Goal: Information Seeking & Learning: Learn about a topic

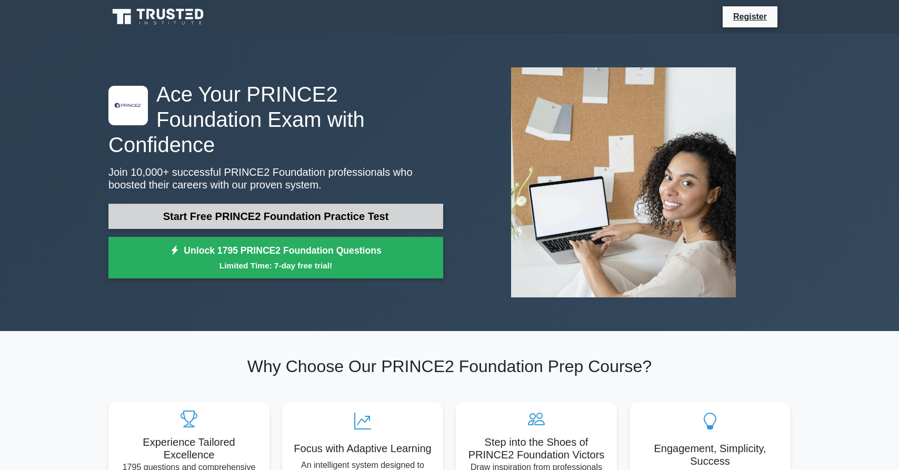
click at [348, 205] on link "Start Free PRINCE2 Foundation Practice Test" at bounding box center [275, 216] width 335 height 25
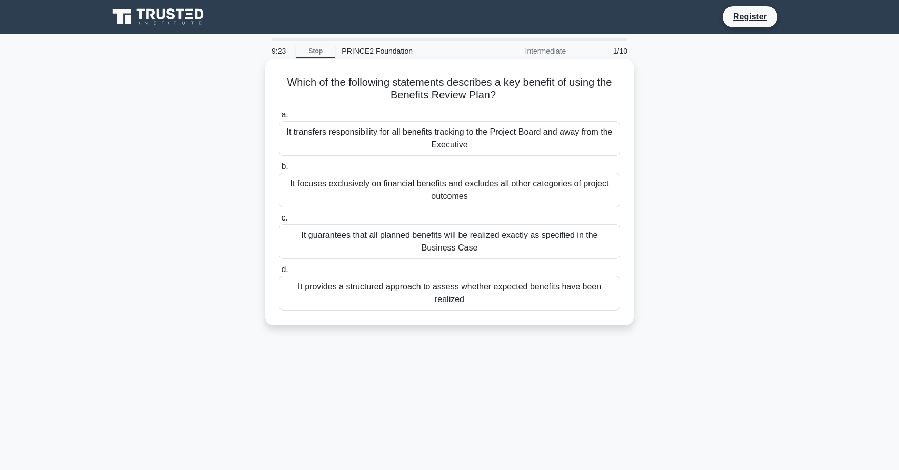
click at [407, 286] on div "It provides a structured approach to assess whether expected benefits have been…" at bounding box center [449, 293] width 341 height 35
click at [279, 273] on input "d. It provides a structured approach to assess whether expected benefits have b…" at bounding box center [279, 269] width 0 height 7
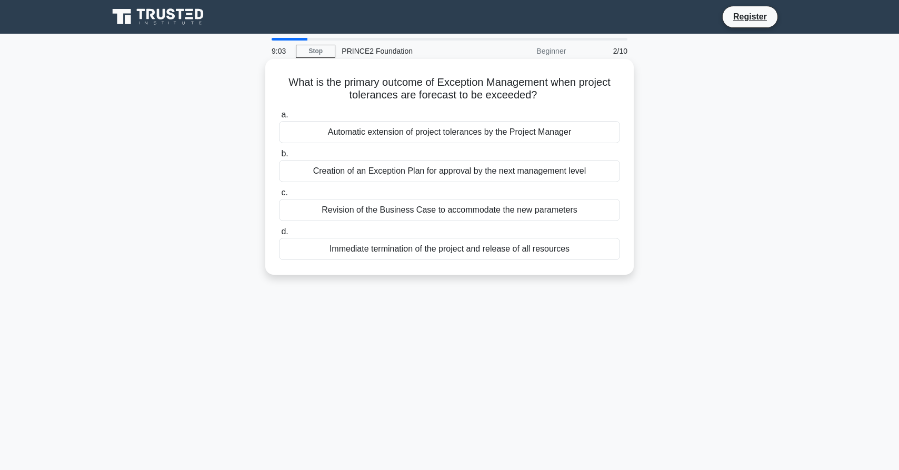
click at [390, 174] on div "Creation of an Exception Plan for approval by the next management level" at bounding box center [449, 171] width 341 height 22
click at [279, 157] on input "b. Creation of an Exception Plan for approval by the next management level" at bounding box center [279, 153] width 0 height 7
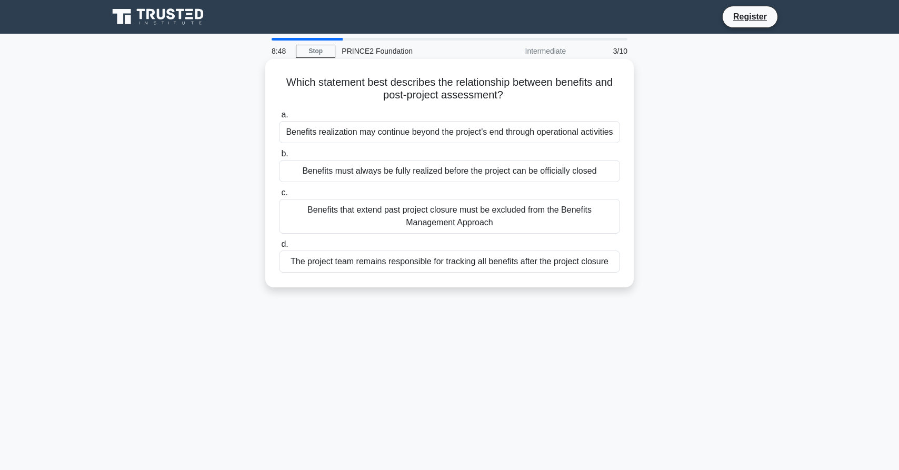
click at [375, 133] on div "Benefits realization may continue beyond the project's end through operational …" at bounding box center [449, 132] width 341 height 22
click at [279, 118] on input "a. Benefits realization may continue beyond the project's end through operation…" at bounding box center [279, 115] width 0 height 7
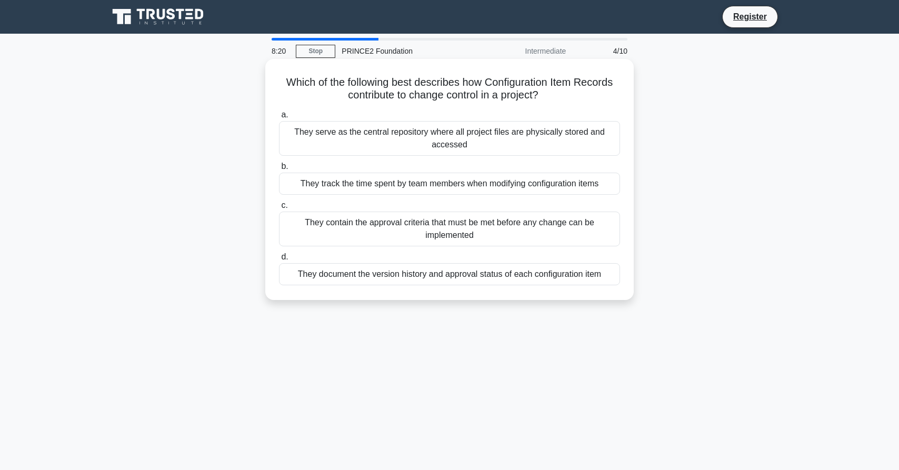
click at [415, 279] on div "They document the version history and approval status of each configuration item" at bounding box center [449, 274] width 341 height 22
click at [279, 260] on input "d. They document the version history and approval status of each configuration …" at bounding box center [279, 257] width 0 height 7
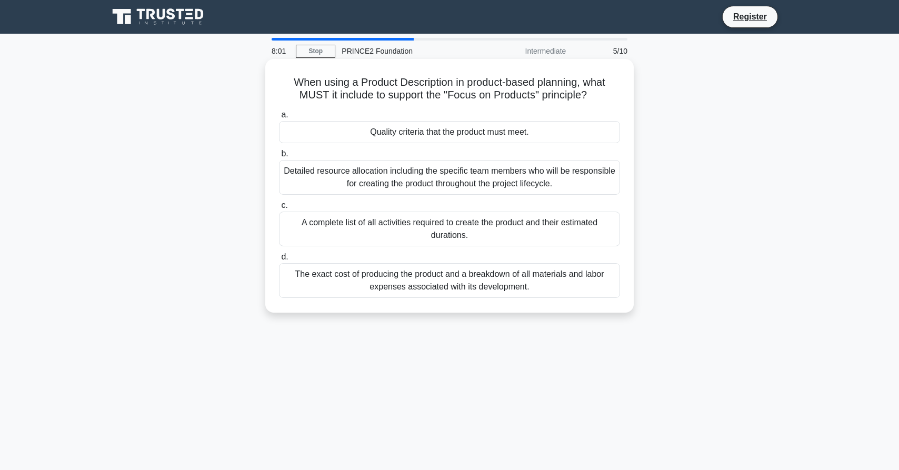
click at [341, 287] on div "The exact cost of producing the product and a breakdown of all materials and la…" at bounding box center [449, 280] width 341 height 35
click at [279, 260] on input "d. The exact cost of producing the product and a breakdown of all materials and…" at bounding box center [279, 257] width 0 height 7
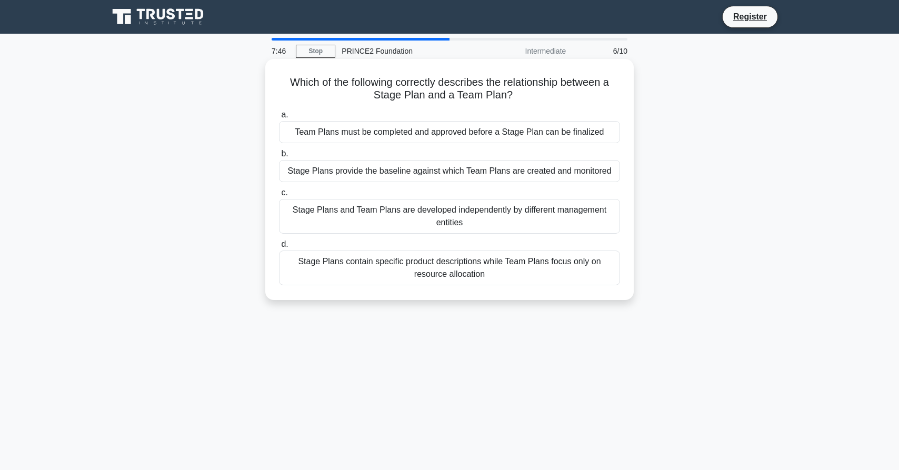
click at [413, 273] on div "Stage Plans contain specific product descriptions while Team Plans focus only o…" at bounding box center [449, 267] width 341 height 35
click at [279, 248] on input "d. Stage Plans contain specific product descriptions while Team Plans focus onl…" at bounding box center [279, 244] width 0 height 7
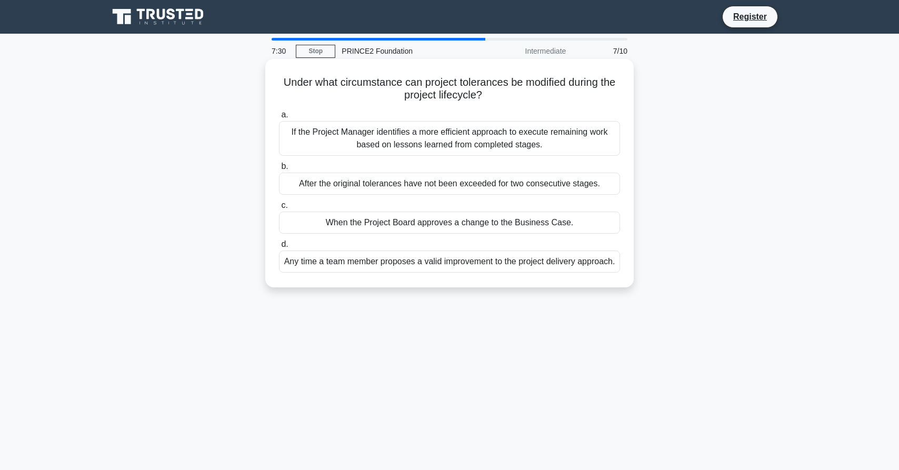
click at [331, 143] on div "If the Project Manager identifies a more efficient approach to execute remainin…" at bounding box center [449, 138] width 341 height 35
click at [279, 118] on input "a. If the Project Manager identifies a more efficient approach to execute remai…" at bounding box center [279, 115] width 0 height 7
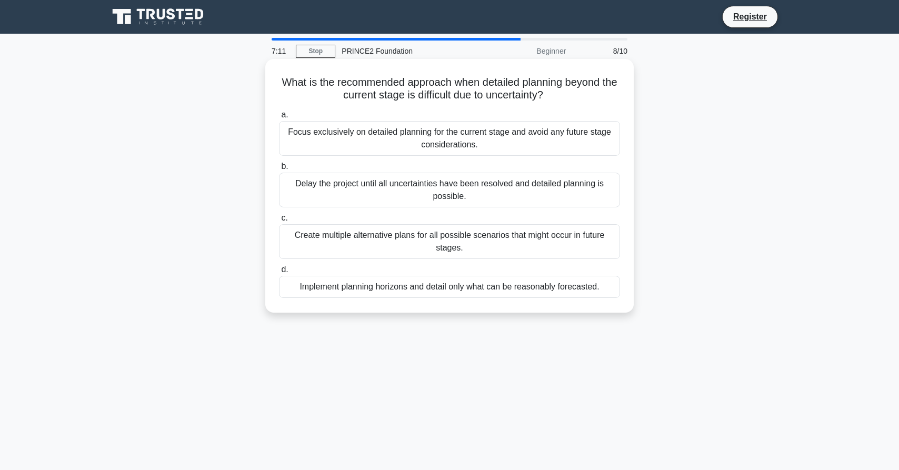
click at [380, 290] on div "Implement planning horizons and detail only what can be reasonably forecasted." at bounding box center [449, 287] width 341 height 22
click at [279, 273] on input "d. Implement planning horizons and detail only what can be reasonably forecaste…" at bounding box center [279, 269] width 0 height 7
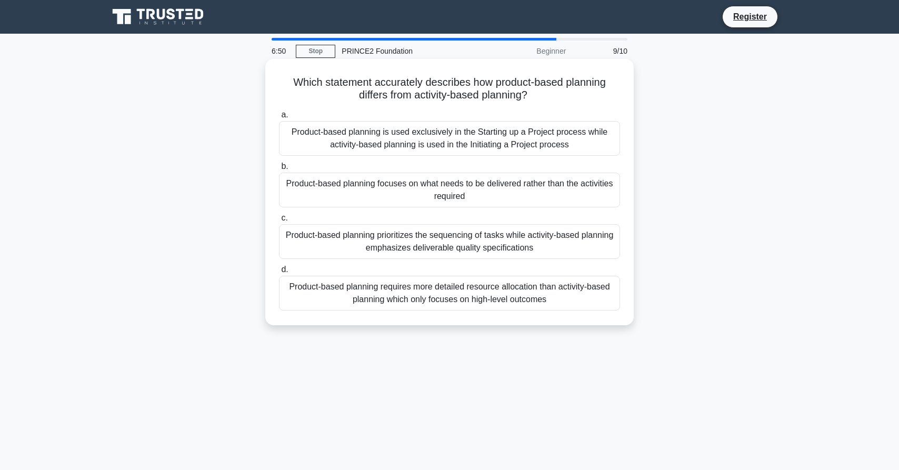
click at [351, 201] on div "Product-based planning focuses on what needs to be delivered rather than the ac…" at bounding box center [449, 190] width 341 height 35
click at [279, 170] on input "b. Product-based planning focuses on what needs to be delivered rather than the…" at bounding box center [279, 166] width 0 height 7
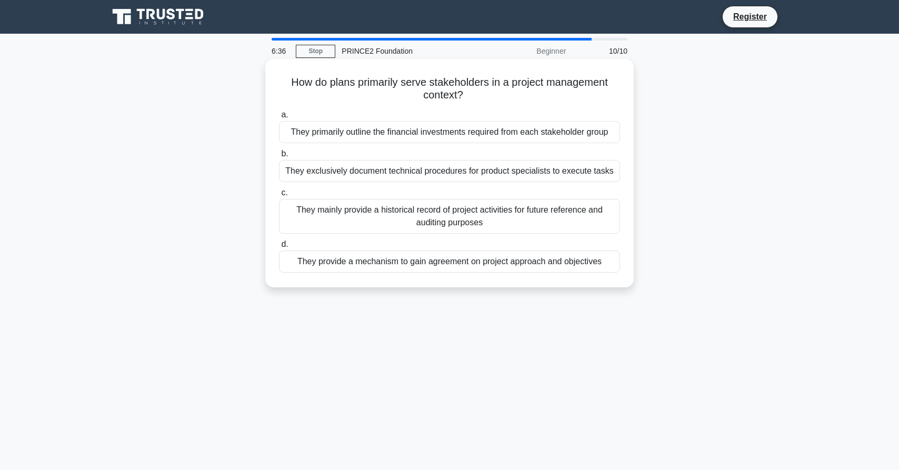
click at [377, 269] on div "They provide a mechanism to gain agreement on project approach and objectives" at bounding box center [449, 261] width 341 height 22
click at [279, 248] on input "d. They provide a mechanism to gain agreement on project approach and objectives" at bounding box center [279, 244] width 0 height 7
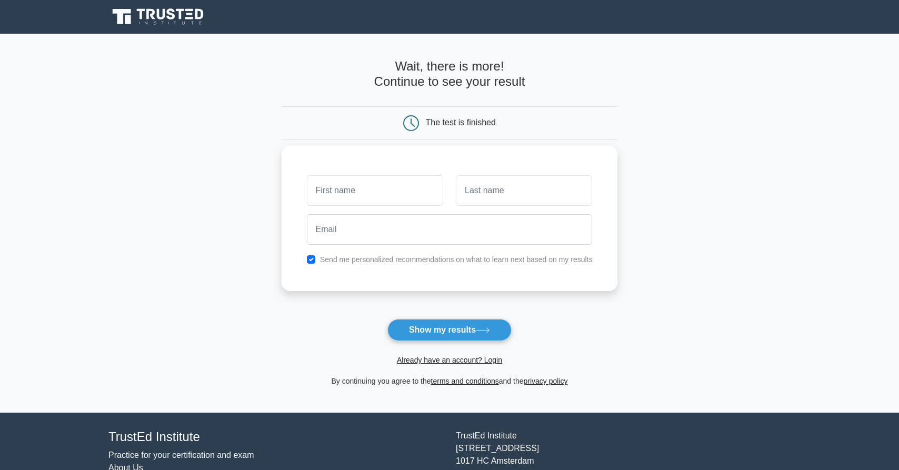
click at [370, 192] on input "text" at bounding box center [375, 190] width 136 height 31
type input "Laurenta"
click at [530, 202] on input "text" at bounding box center [524, 190] width 136 height 31
type input "Cristea-Filip"
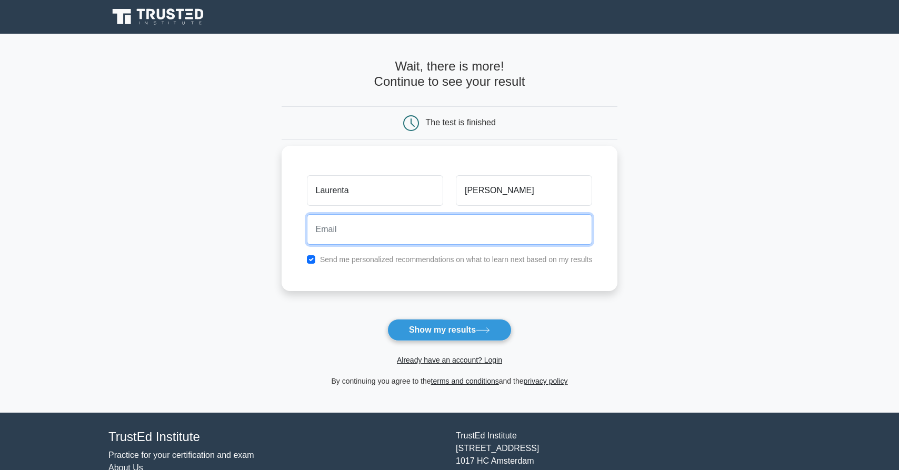
click at [360, 228] on input "email" at bounding box center [450, 229] width 286 height 31
type input "ioanacalinoiu93@gmail.com"
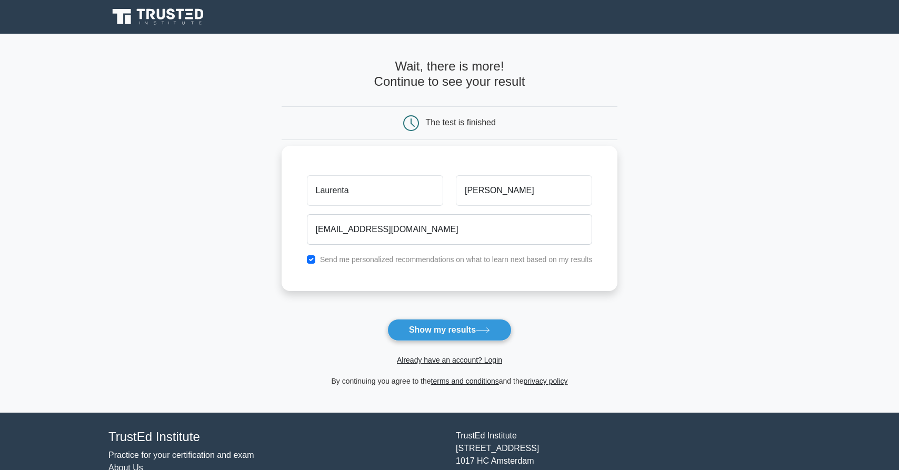
click at [357, 260] on label "Send me personalized recommendations on what to learn next based on my results" at bounding box center [456, 259] width 273 height 8
click at [309, 258] on input "checkbox" at bounding box center [311, 259] width 8 height 8
checkbox input "false"
click at [448, 334] on button "Show my results" at bounding box center [449, 330] width 124 height 22
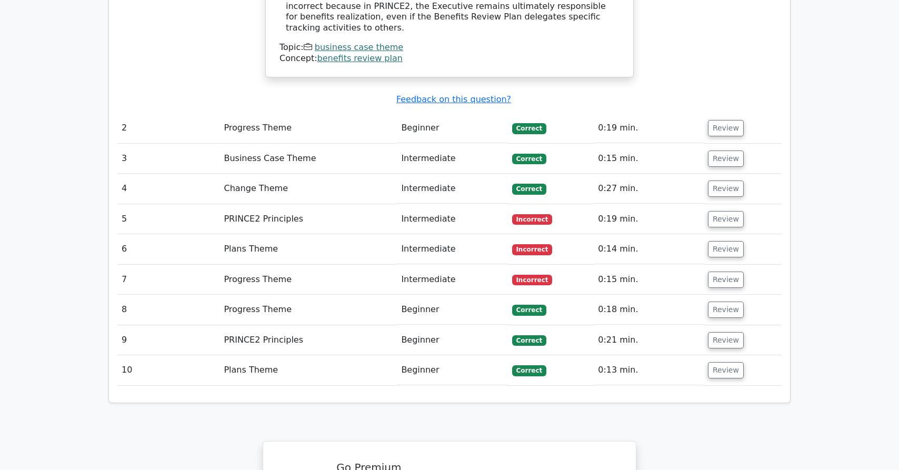
scroll to position [1371, 0]
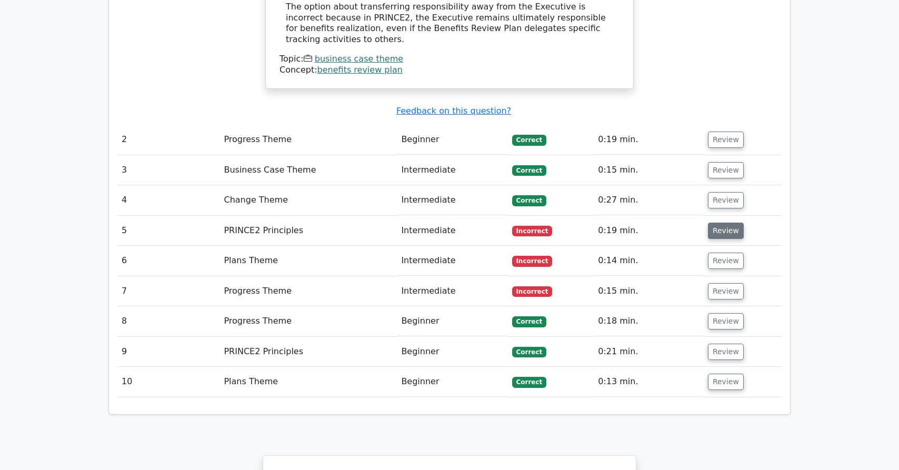
click at [731, 223] on button "Review" at bounding box center [726, 231] width 36 height 16
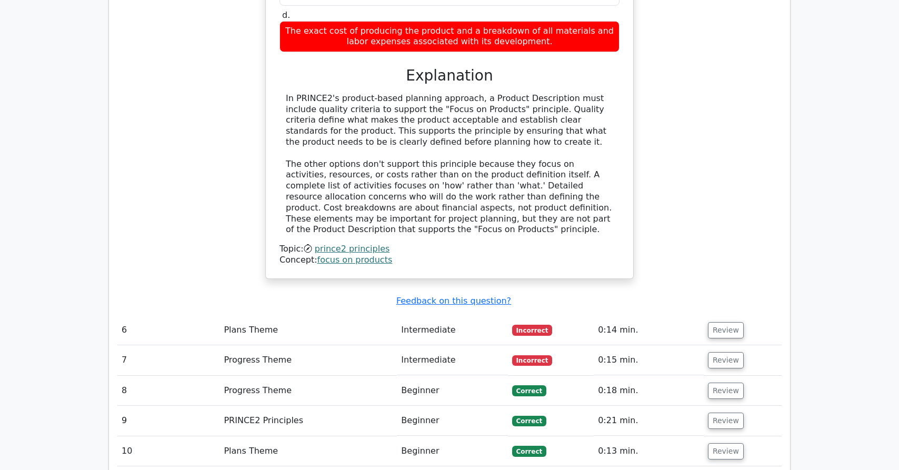
scroll to position [1815, 0]
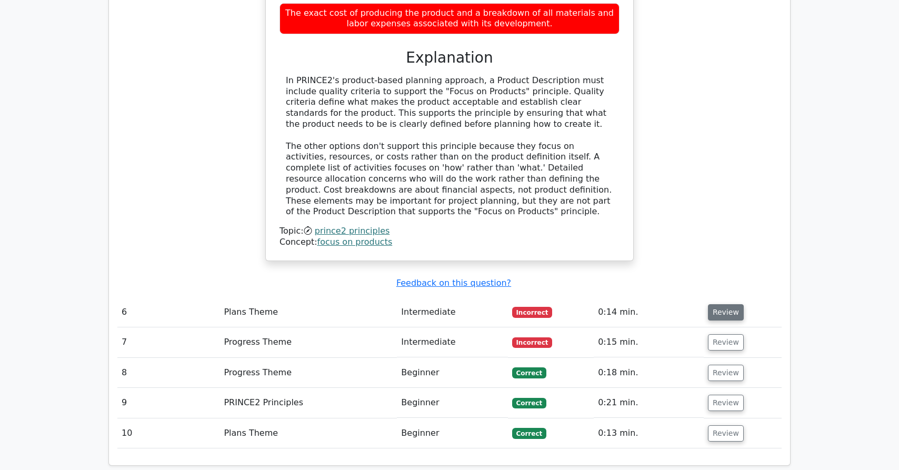
click at [723, 304] on button "Review" at bounding box center [726, 312] width 36 height 16
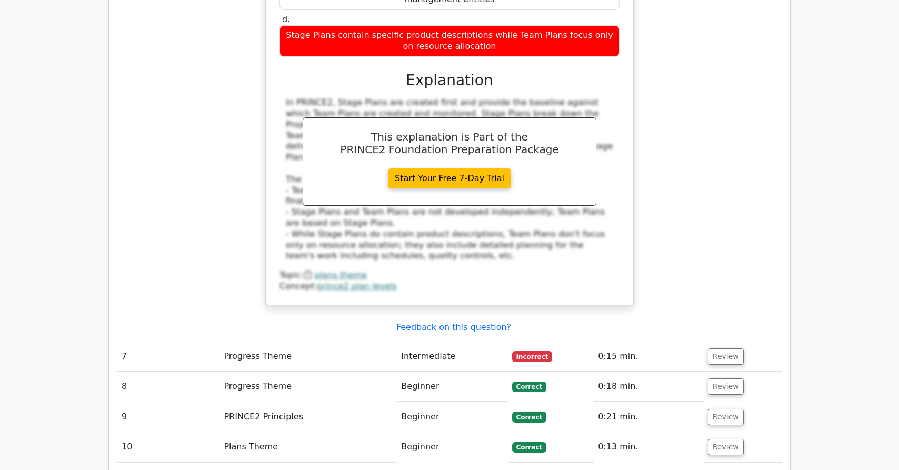
scroll to position [2333, 0]
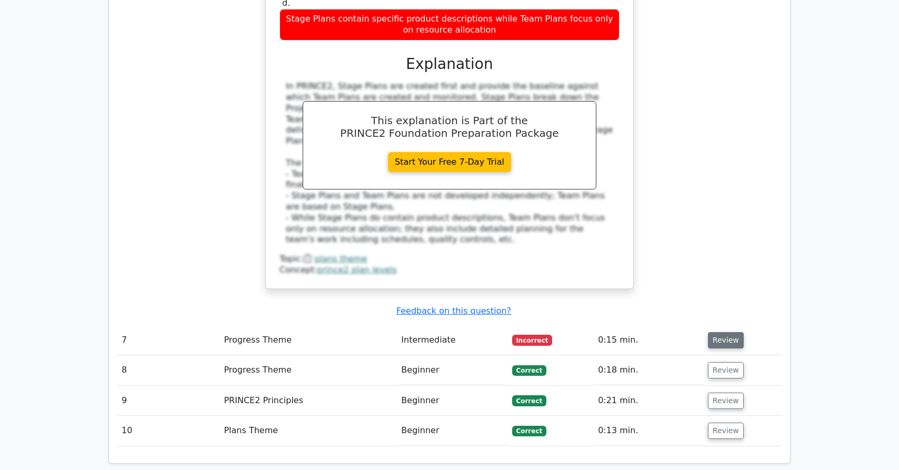
click at [725, 332] on button "Review" at bounding box center [726, 340] width 36 height 16
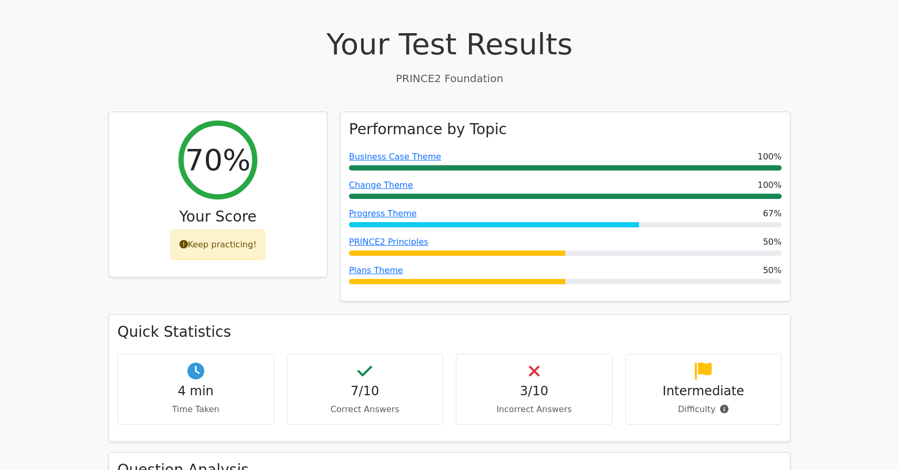
scroll to position [324, 0]
